Goal: Check status: Check status

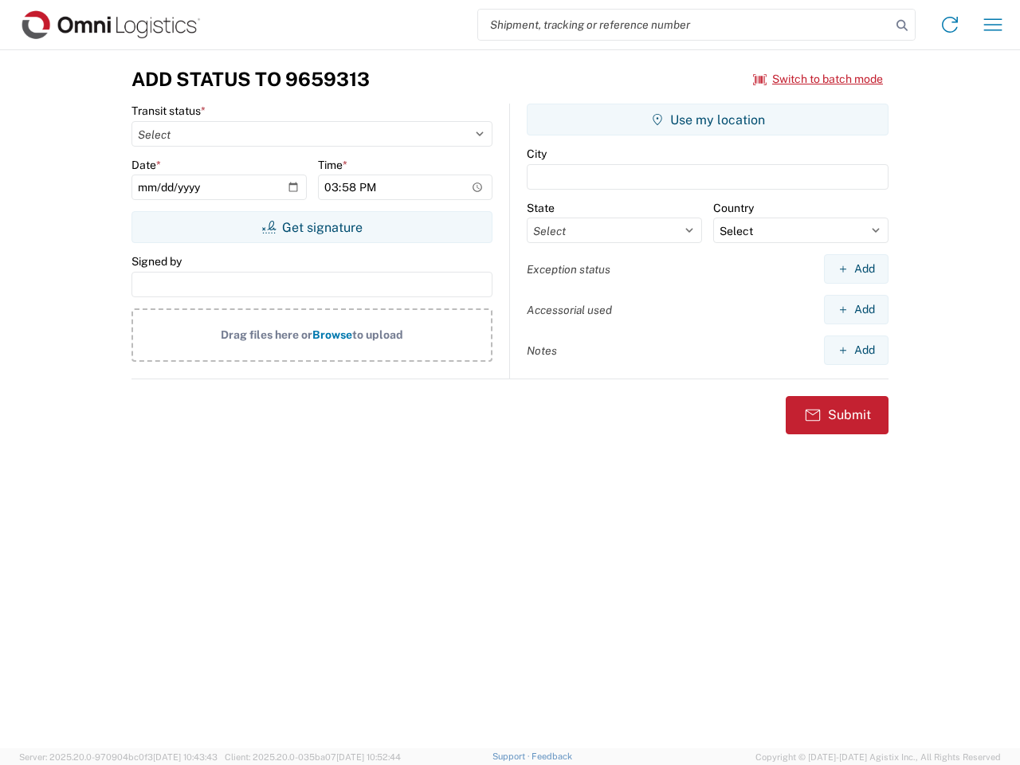
click at [684, 25] on input "search" at bounding box center [684, 25] width 413 height 30
click at [902, 25] on icon at bounding box center [902, 25] width 22 height 22
click at [950, 25] on icon at bounding box center [949, 24] width 25 height 25
click at [993, 25] on icon "button" at bounding box center [993, 24] width 18 height 12
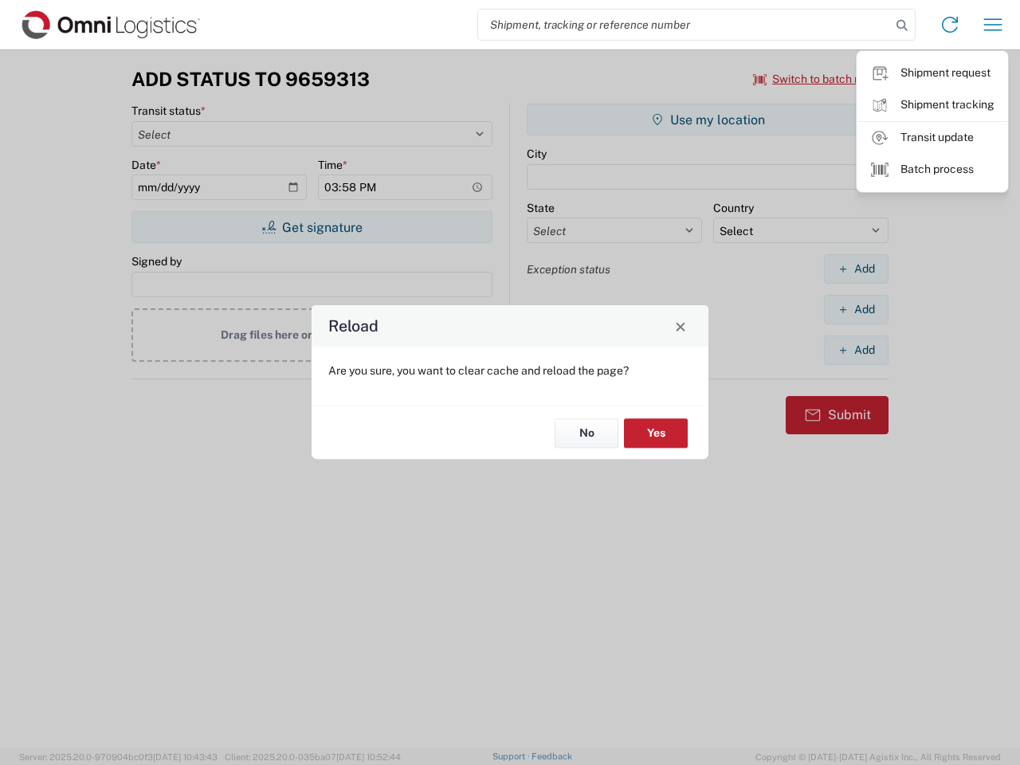
click at [818, 79] on div "Reload Are you sure, you want to clear cache and reload the page? No Yes" at bounding box center [510, 382] width 1020 height 765
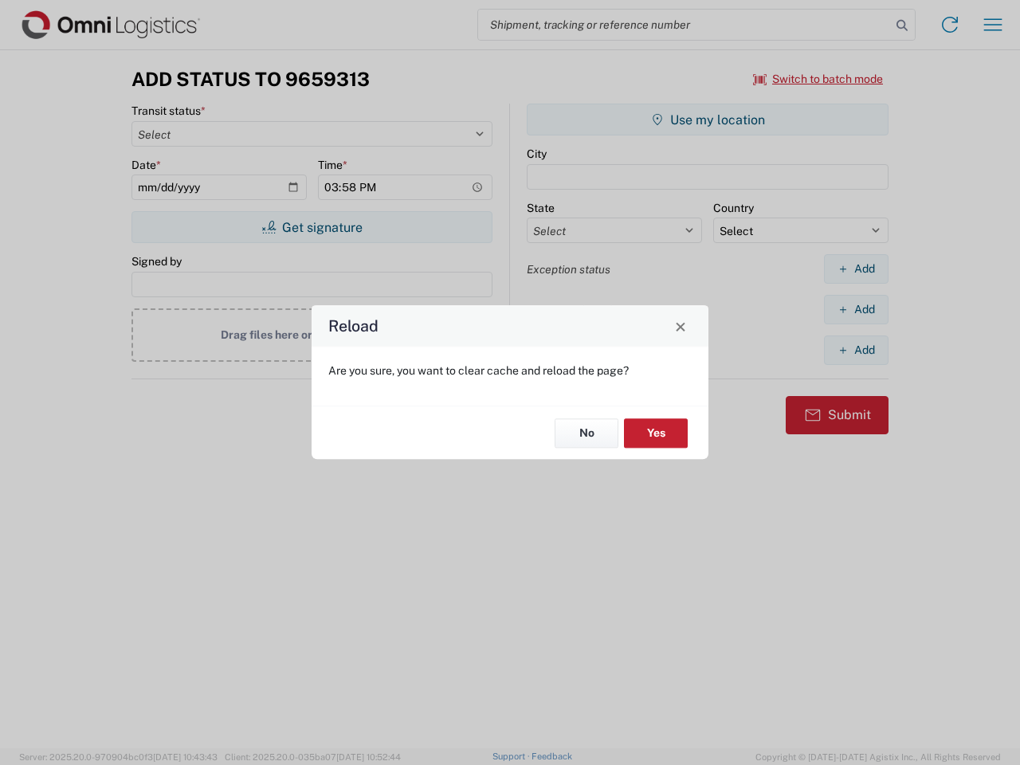
click at [312, 227] on div "Reload Are you sure, you want to clear cache and reload the page? No Yes" at bounding box center [510, 382] width 1020 height 765
click at [707, 120] on div "Reload Are you sure, you want to clear cache and reload the page? No Yes" at bounding box center [510, 382] width 1020 height 765
click at [856, 268] on div "Reload Are you sure, you want to clear cache and reload the page? No Yes" at bounding box center [510, 382] width 1020 height 765
click at [856, 309] on div "Reload Are you sure, you want to clear cache and reload the page? No Yes" at bounding box center [510, 382] width 1020 height 765
click at [856, 350] on div "Reload Are you sure, you want to clear cache and reload the page? No Yes" at bounding box center [510, 382] width 1020 height 765
